Goal: Task Accomplishment & Management: Complete application form

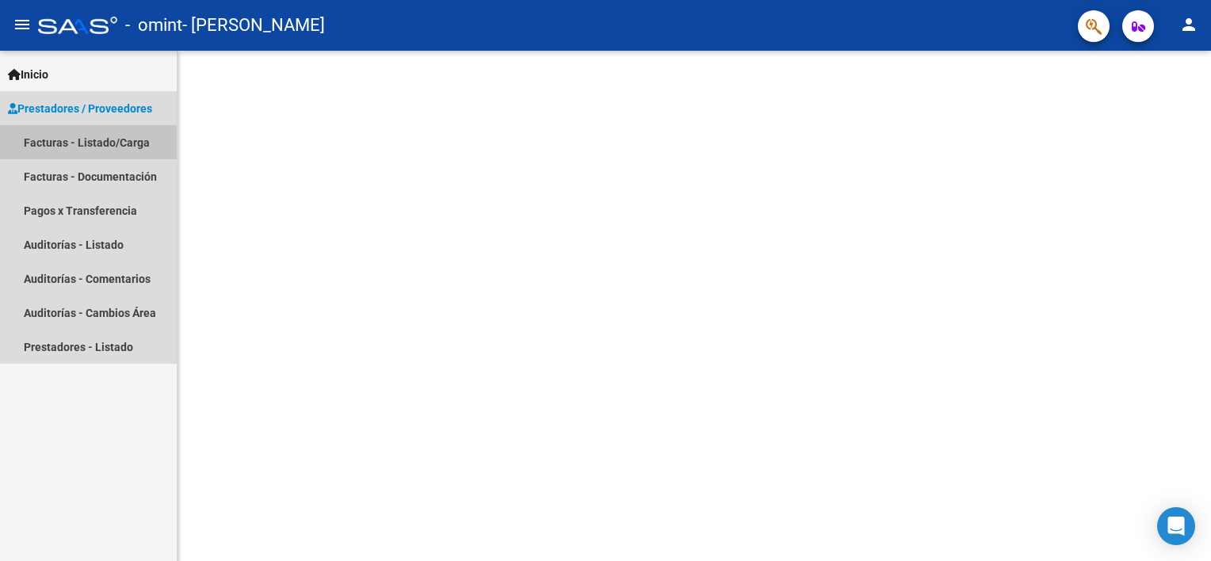
click at [55, 147] on link "Facturas - Listado/Carga" at bounding box center [88, 142] width 177 height 34
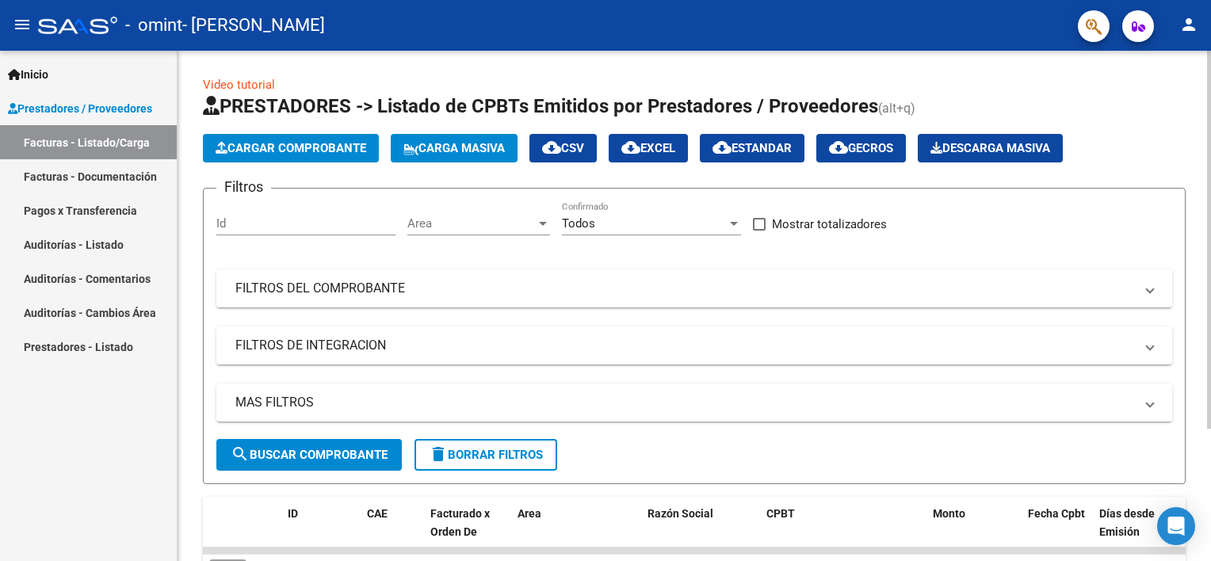
click at [619, 467] on form "Filtros Id Area Area Todos Confirmado Mostrar totalizadores FILTROS DEL COMPROB…" at bounding box center [694, 336] width 983 height 296
click at [619, 467] on div "Video tutorial PRESTADORES -> Listado de CPBTs Emitidos por Prestadores / Prove…" at bounding box center [694, 377] width 983 height 603
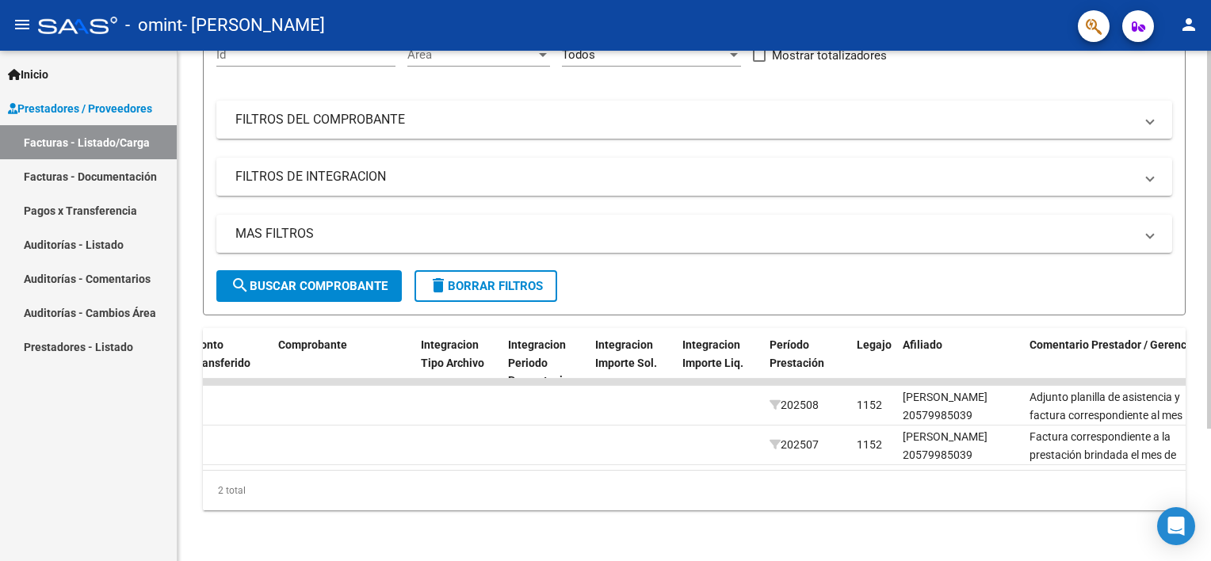
scroll to position [0, 639]
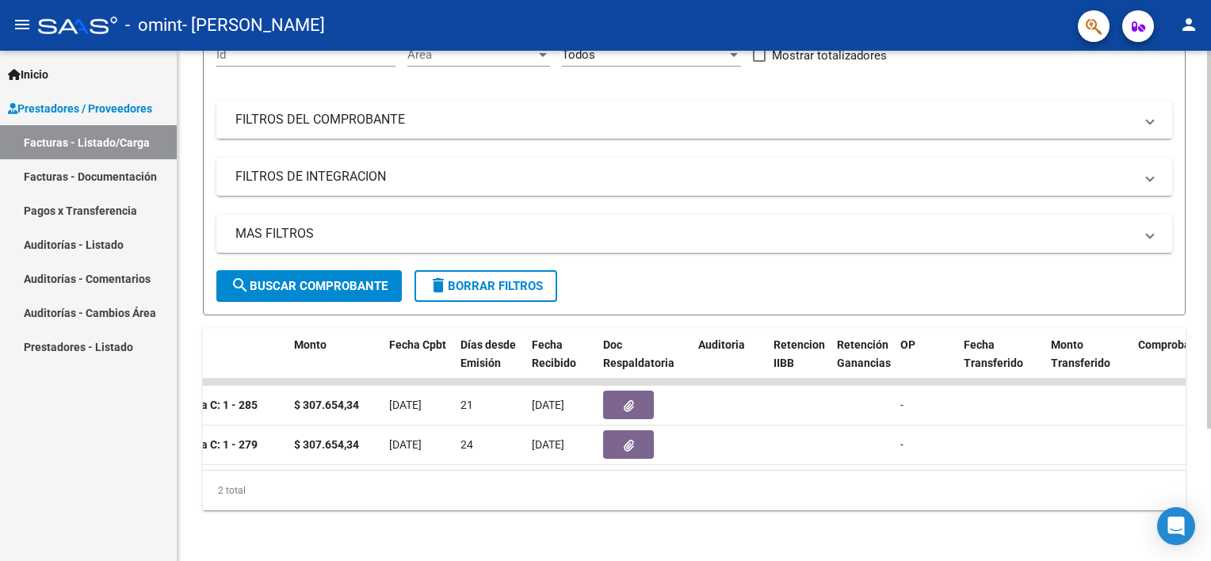
click at [258, 471] on div "2 total" at bounding box center [694, 491] width 983 height 40
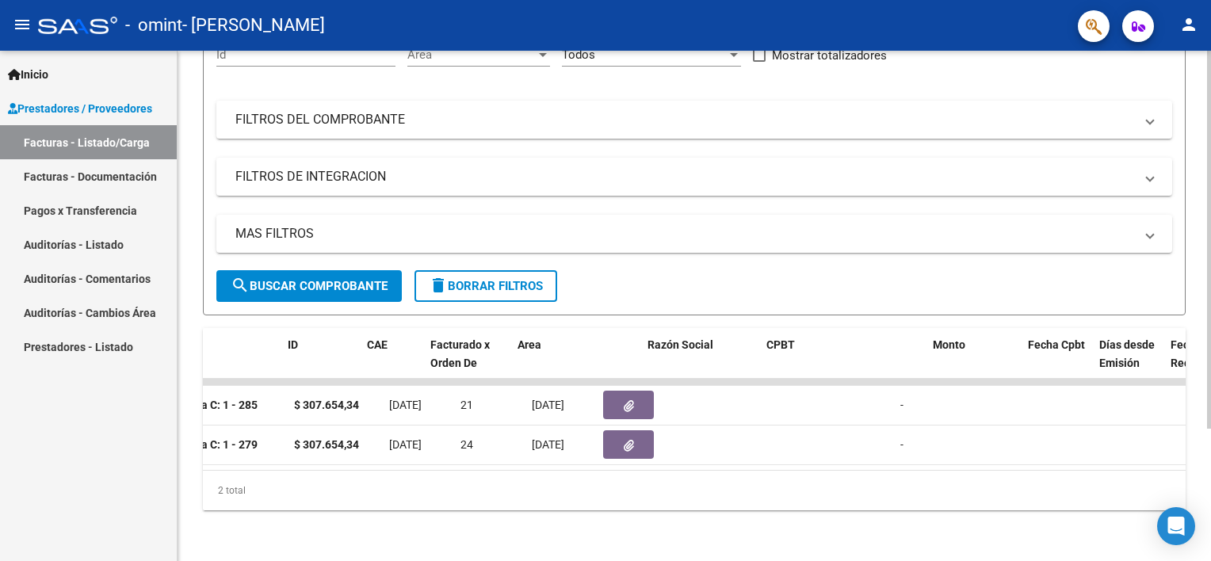
scroll to position [0, 0]
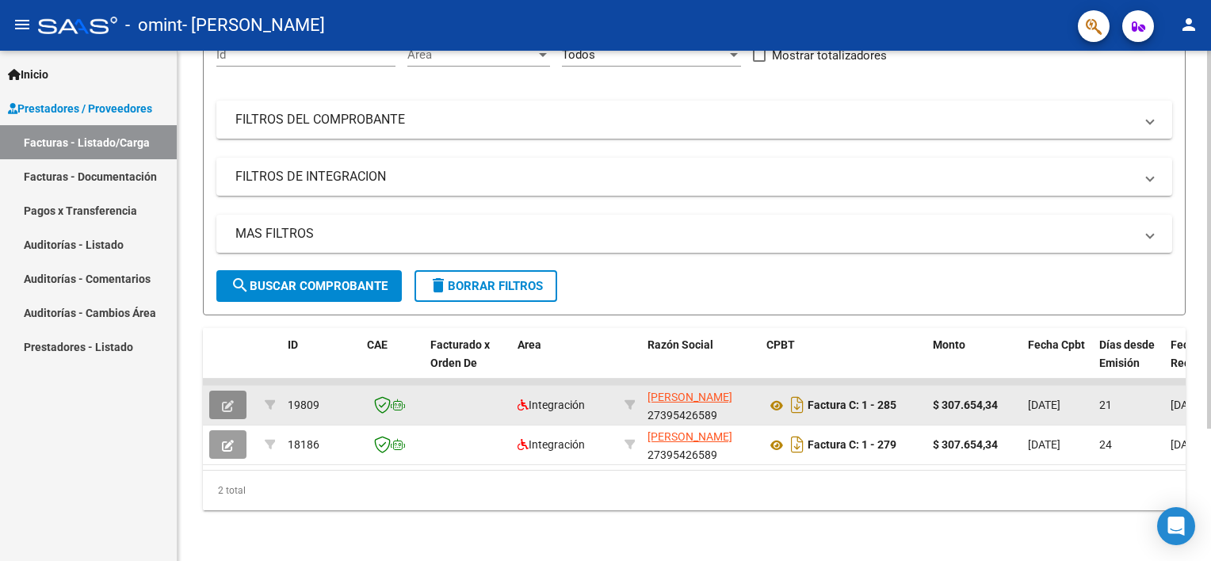
click at [231, 400] on icon "button" at bounding box center [228, 406] width 12 height 12
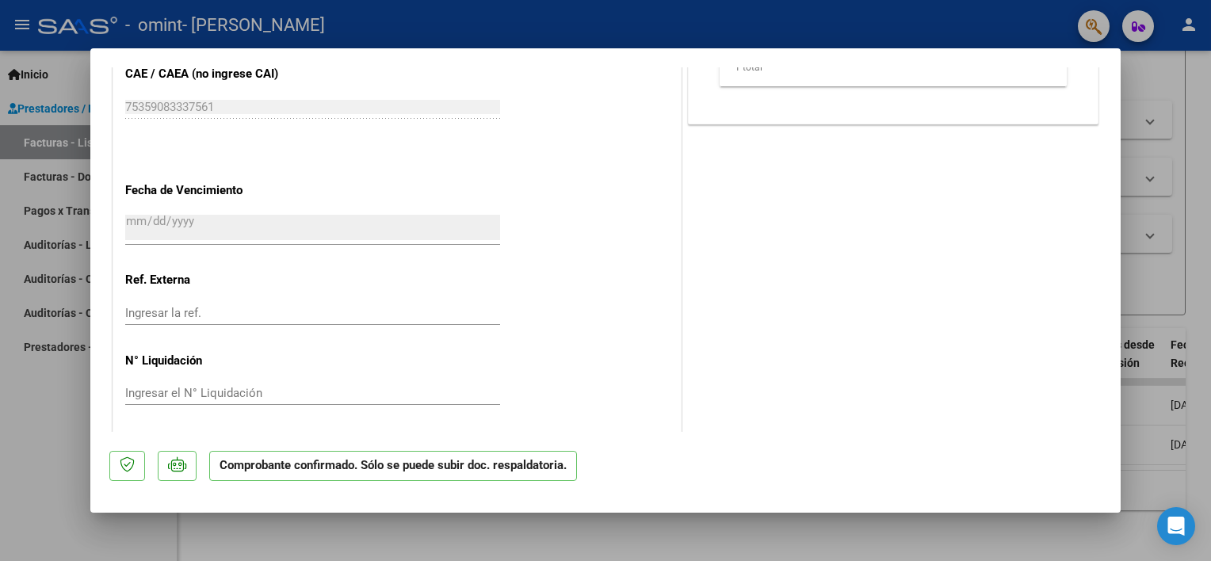
scroll to position [1119, 0]
click at [1175, 101] on div at bounding box center [605, 280] width 1211 height 561
type input "$ 0,00"
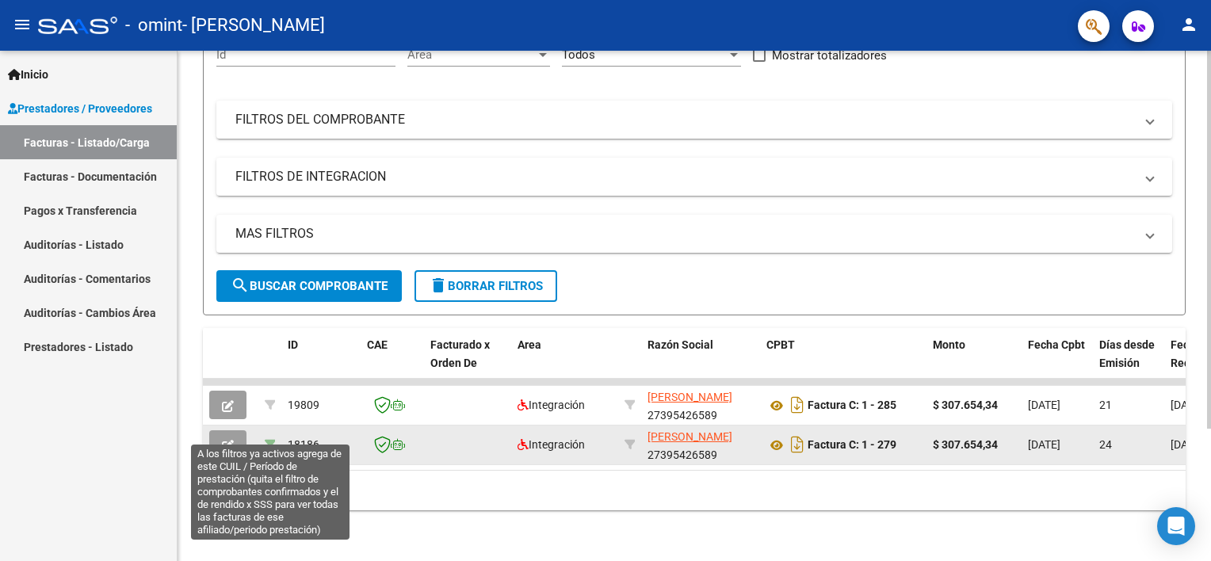
click at [269, 439] on icon at bounding box center [270, 444] width 11 height 11
type input "202507"
type input "20579985039"
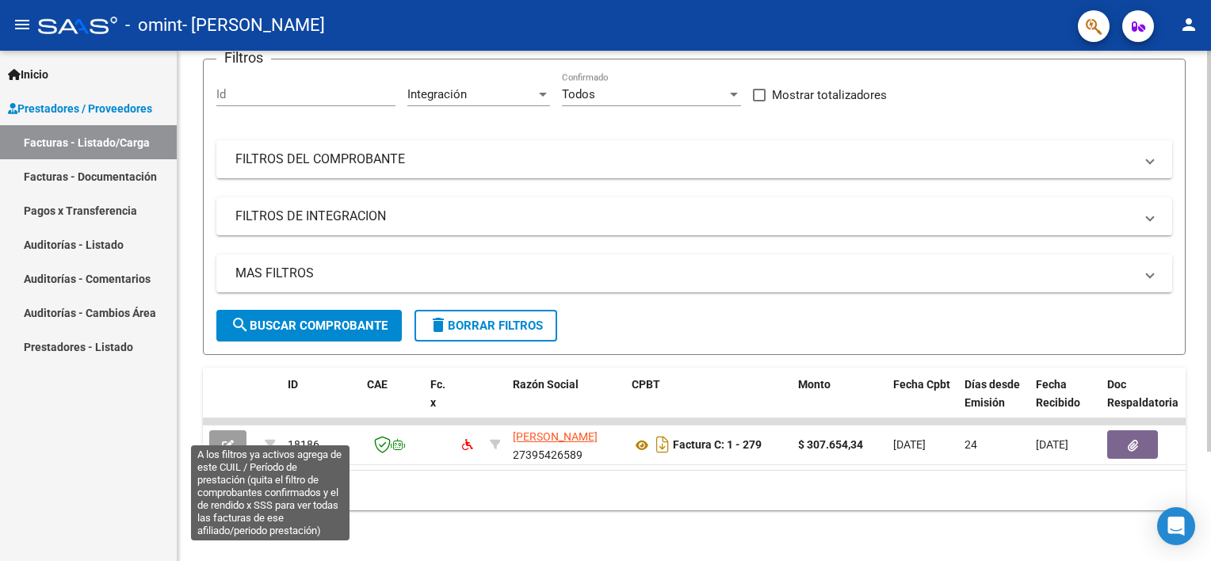
scroll to position [139, 0]
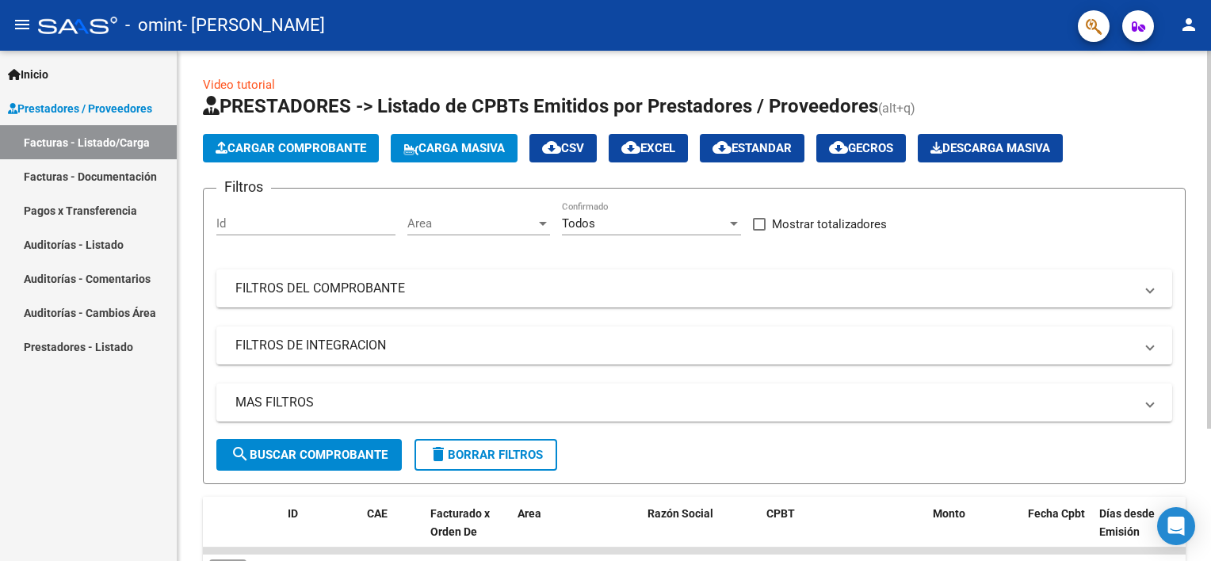
click at [403, 474] on form "Filtros Id Area Area Todos Confirmado Mostrar totalizadores FILTROS DEL COMPROB…" at bounding box center [694, 336] width 983 height 296
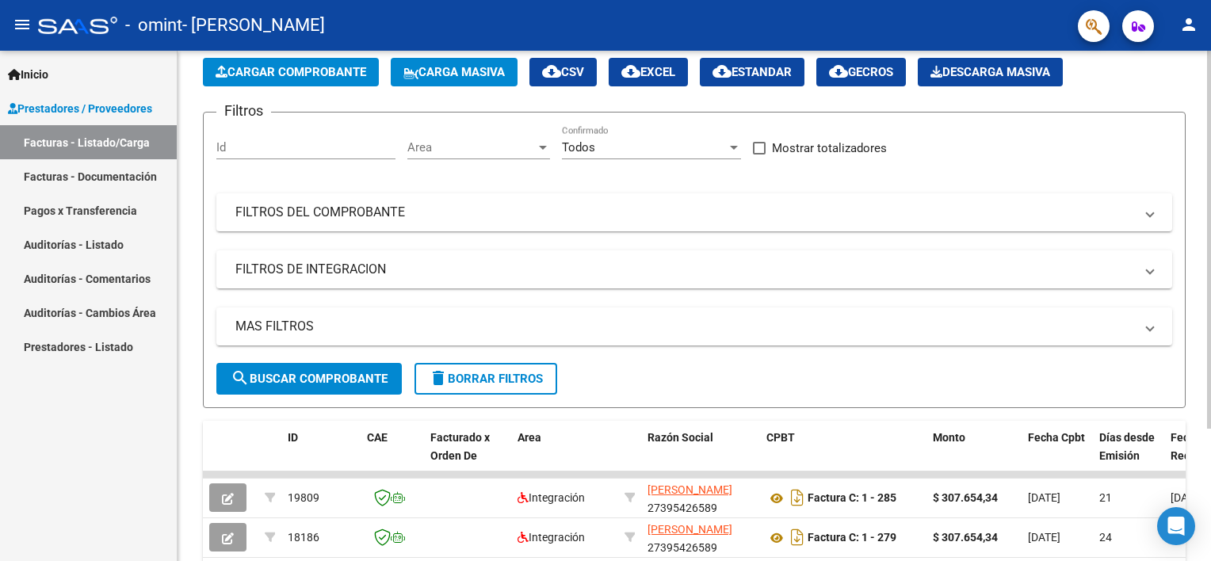
scroll to position [178, 0]
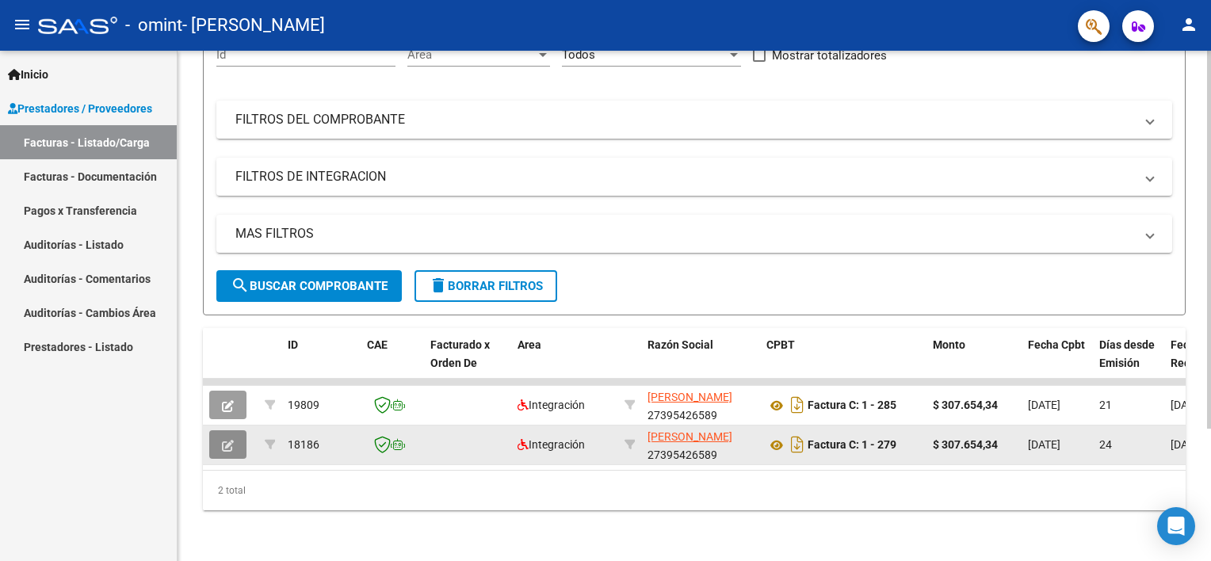
click at [228, 440] on icon "button" at bounding box center [228, 446] width 12 height 12
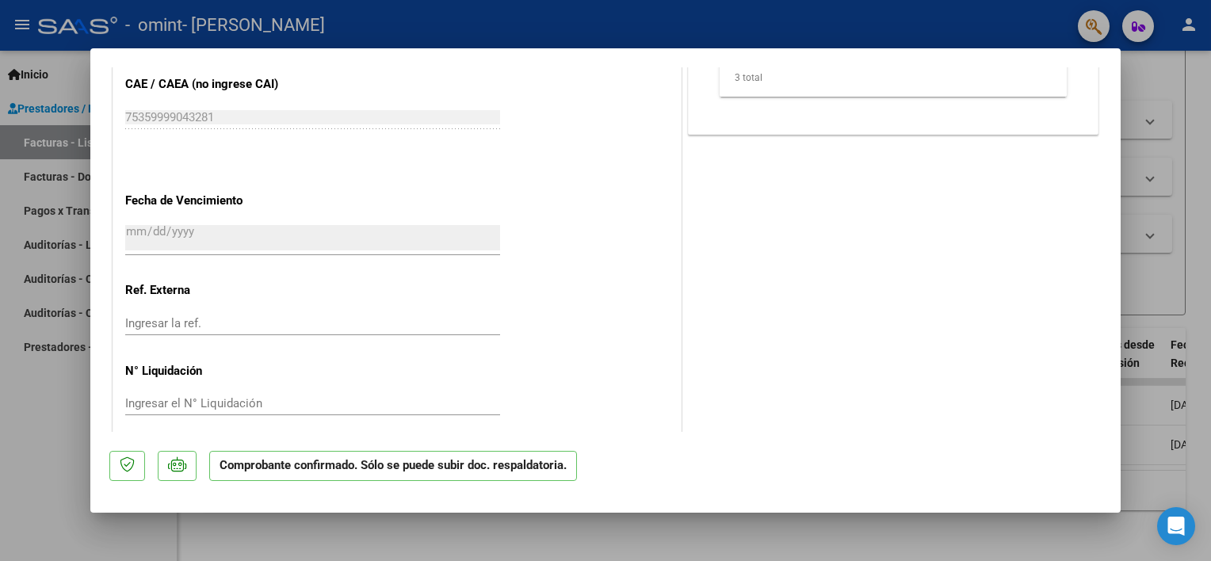
scroll to position [1119, 0]
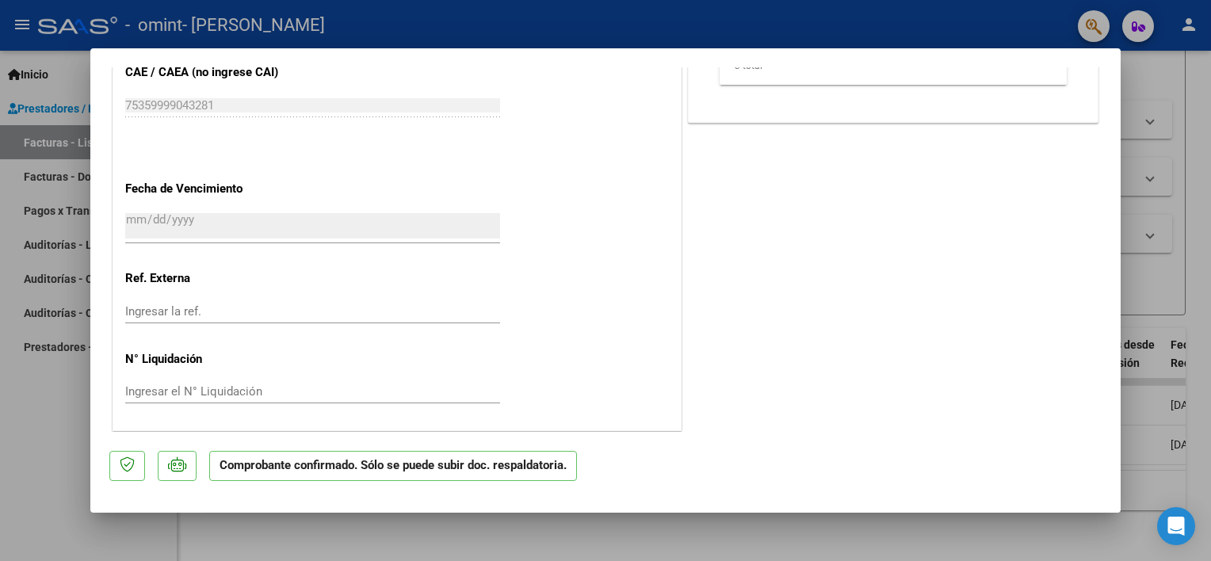
click at [55, 396] on div at bounding box center [605, 280] width 1211 height 561
type input "$ 0,00"
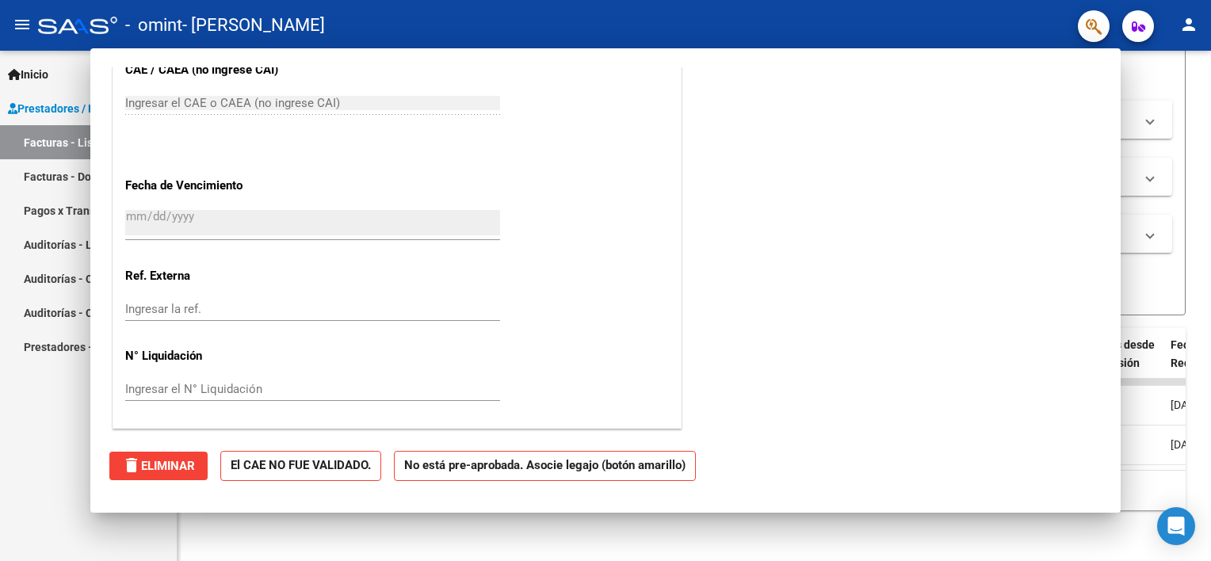
scroll to position [0, 0]
